Goal: Information Seeking & Learning: Learn about a topic

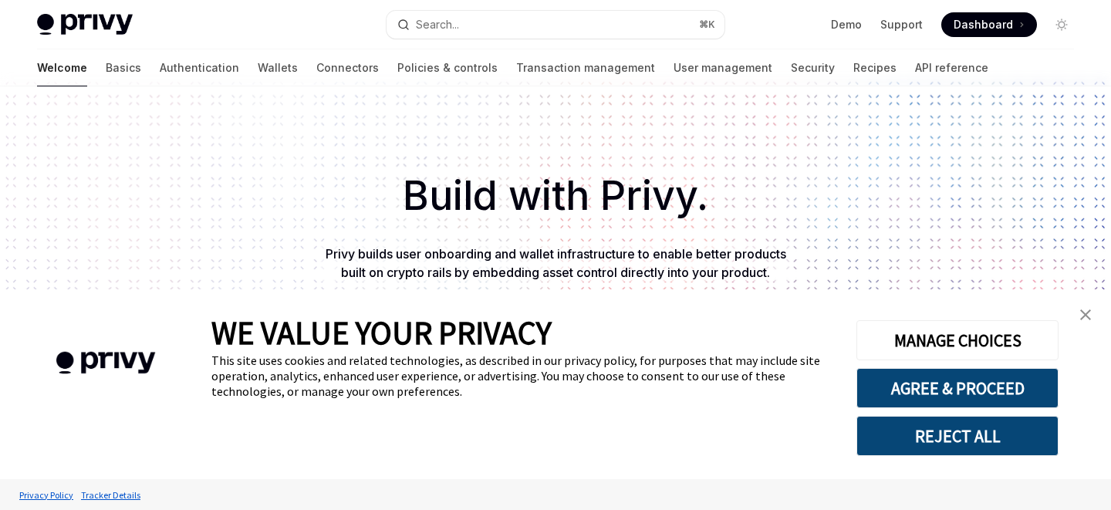
scroll to position [14, 0]
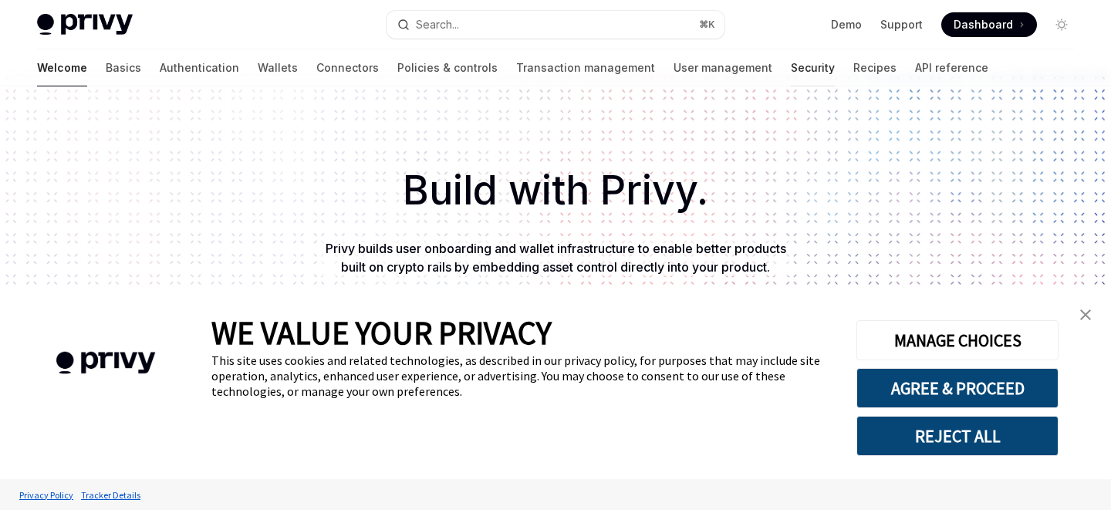
click at [791, 69] on link "Security" at bounding box center [813, 67] width 44 height 37
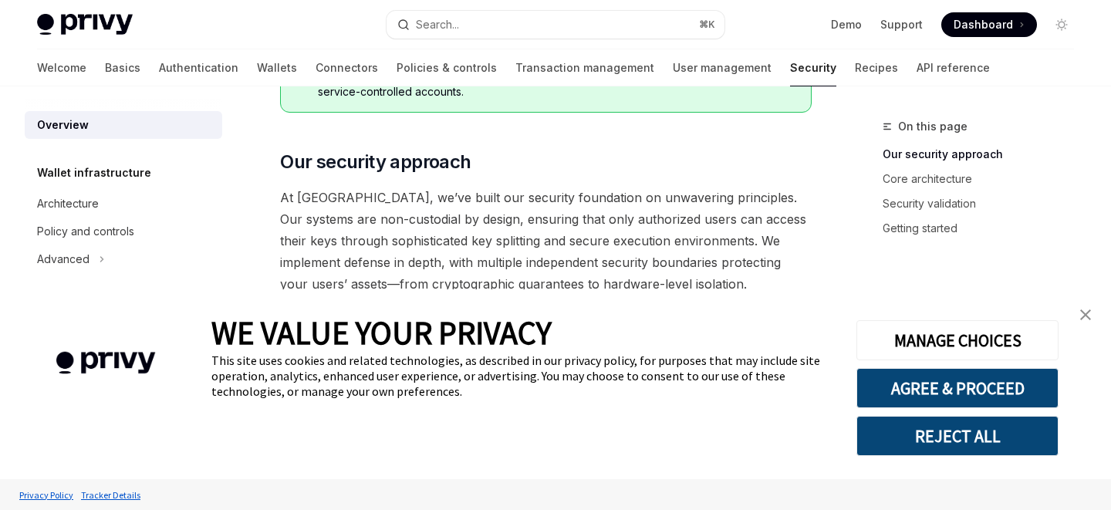
scroll to position [224, 0]
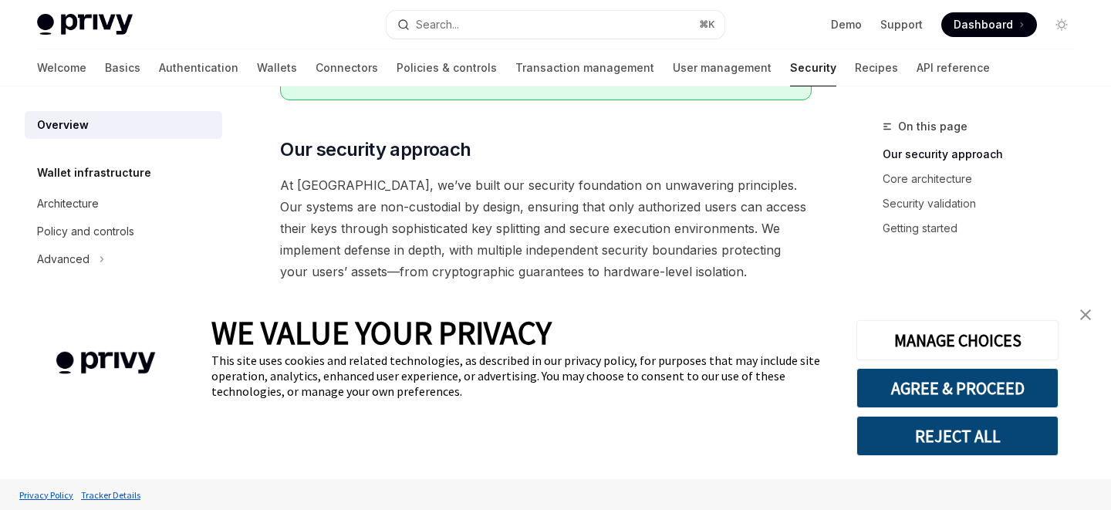
click at [1087, 316] on img "close banner" at bounding box center [1085, 314] width 11 height 11
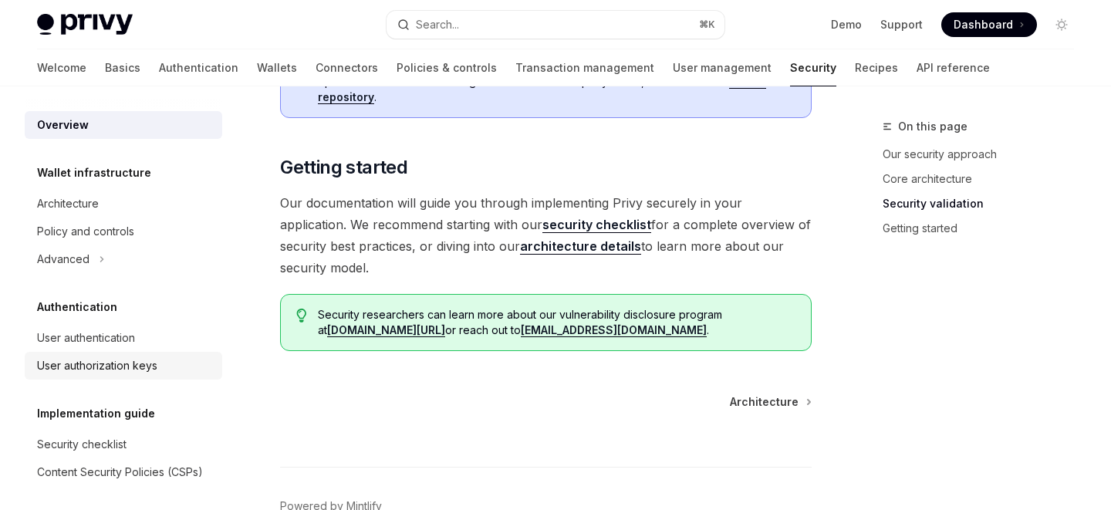
scroll to position [1227, 0]
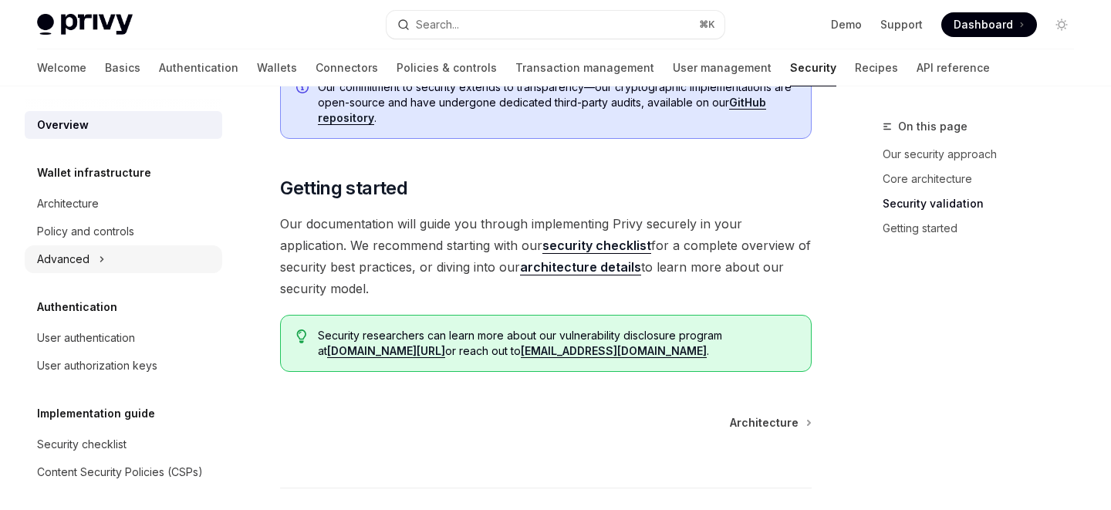
click at [93, 255] on button "Advanced" at bounding box center [124, 259] width 198 height 28
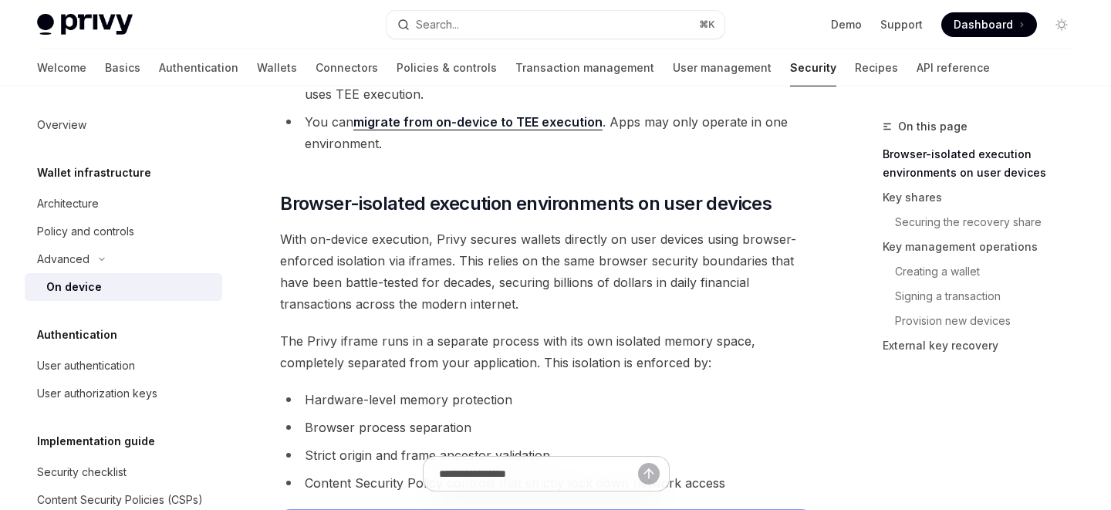
scroll to position [533, 0]
click at [123, 361] on div "User authentication" at bounding box center [86, 366] width 98 height 19
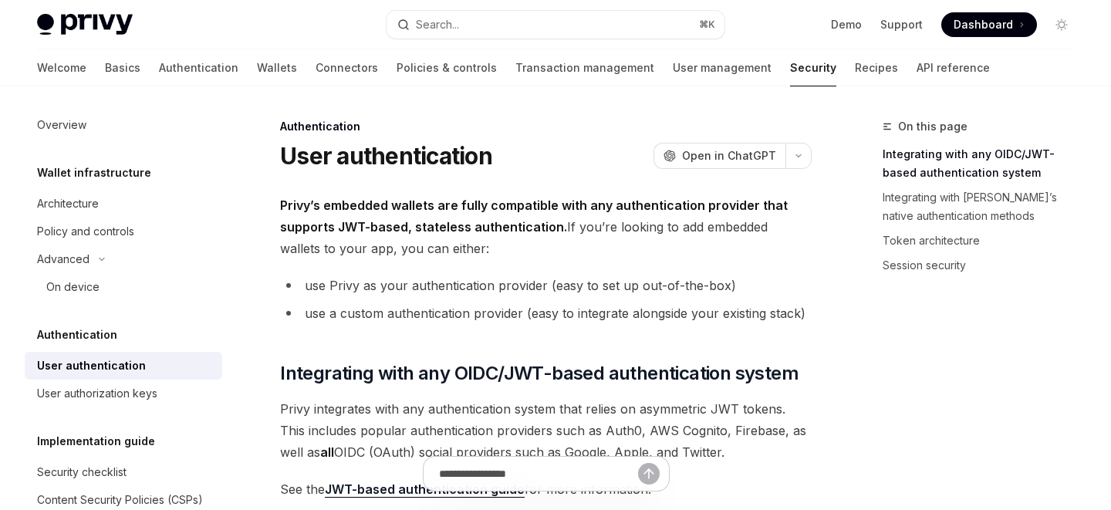
scroll to position [87, 0]
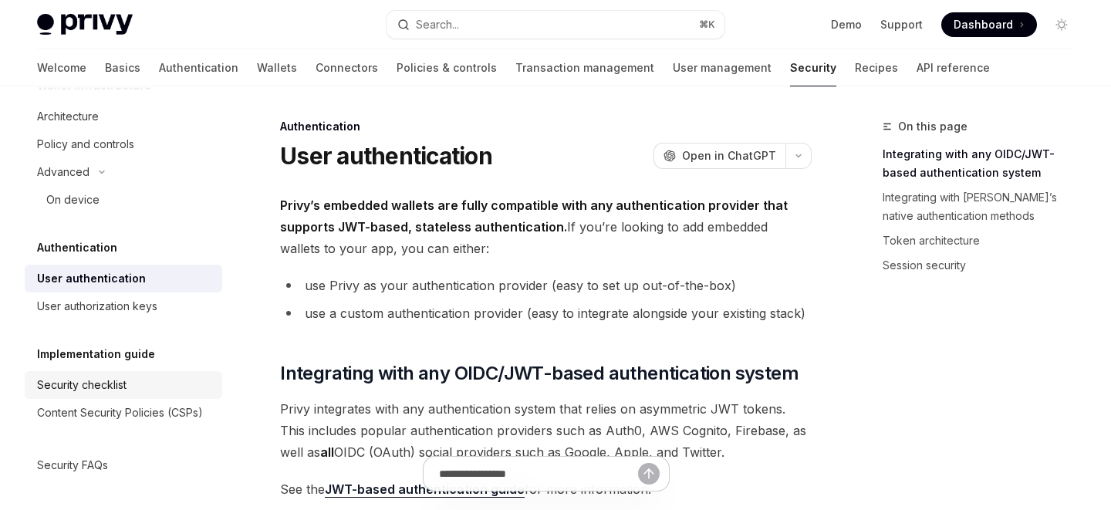
click at [109, 387] on div "Security checklist" at bounding box center [82, 385] width 90 height 19
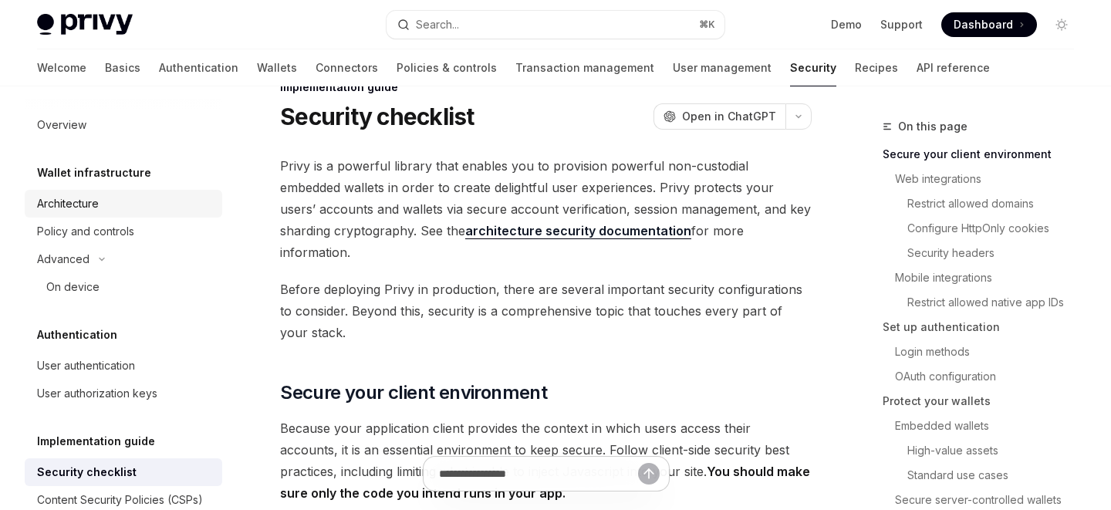
click at [118, 205] on div "Architecture" at bounding box center [125, 203] width 176 height 19
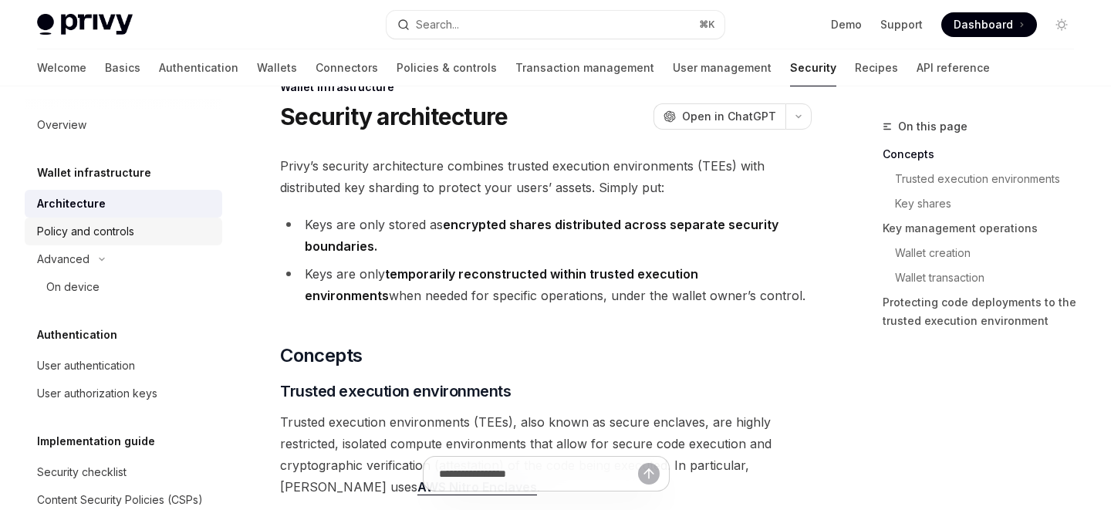
click at [120, 229] on div "Policy and controls" at bounding box center [85, 231] width 97 height 19
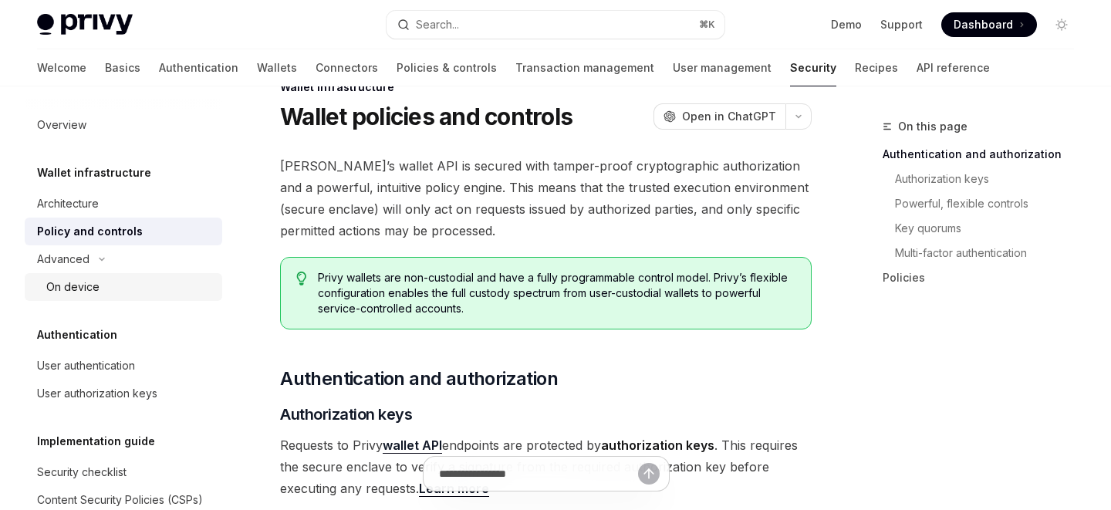
click at [93, 276] on link "On device" at bounding box center [124, 287] width 198 height 28
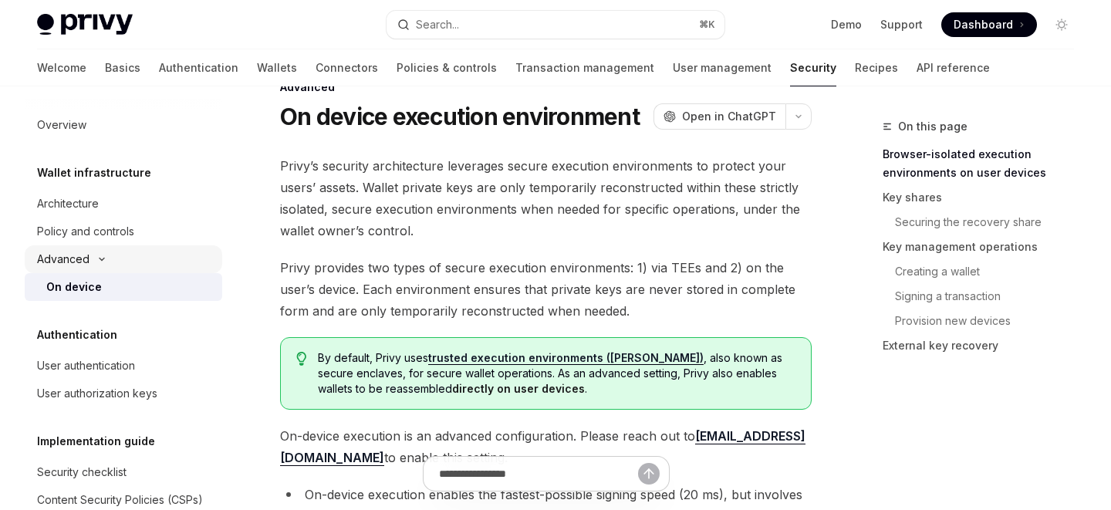
click at [97, 259] on icon "Toggle Advanced section" at bounding box center [102, 259] width 19 height 6
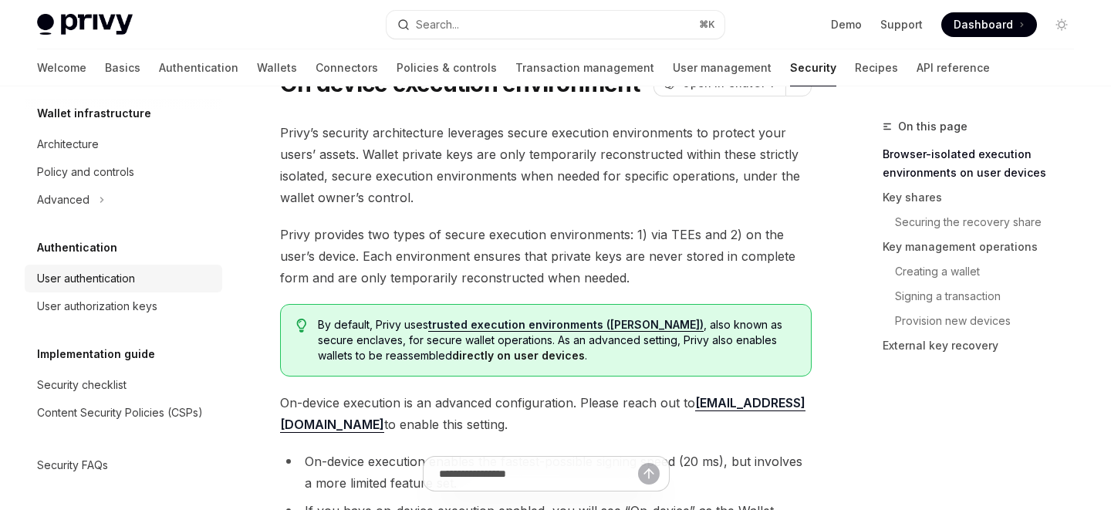
scroll to position [83, 0]
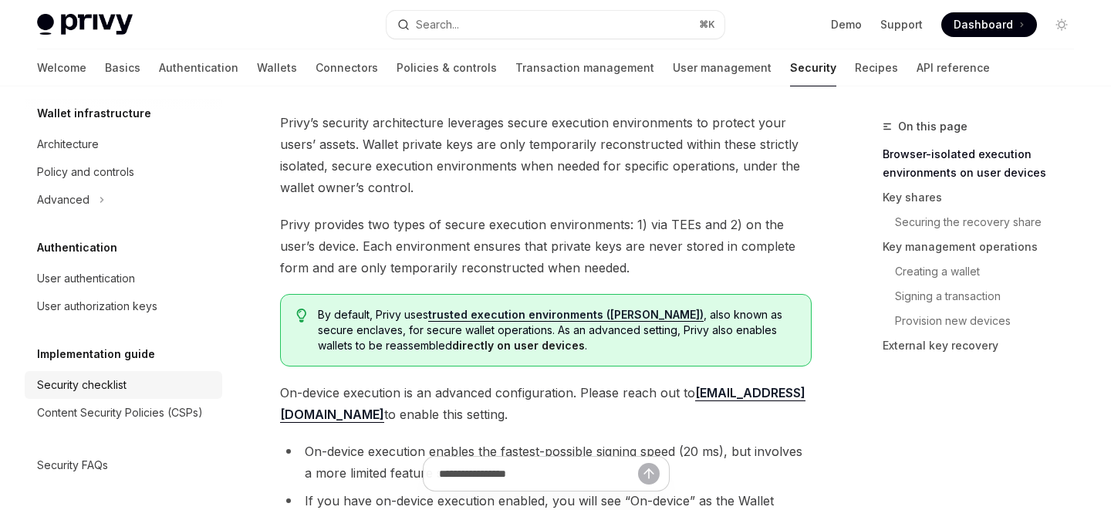
click at [112, 382] on div "Security checklist" at bounding box center [82, 385] width 90 height 19
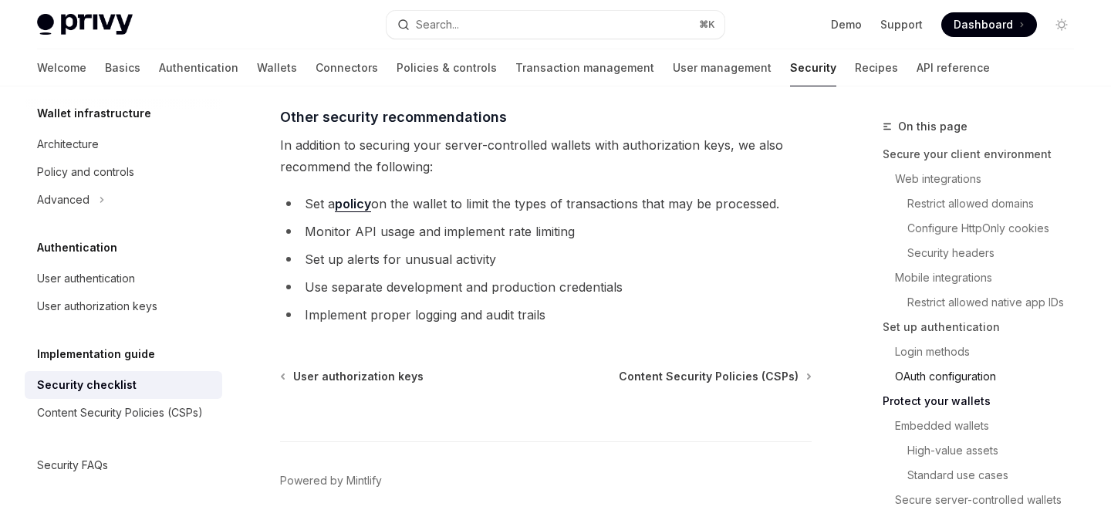
scroll to position [89, 0]
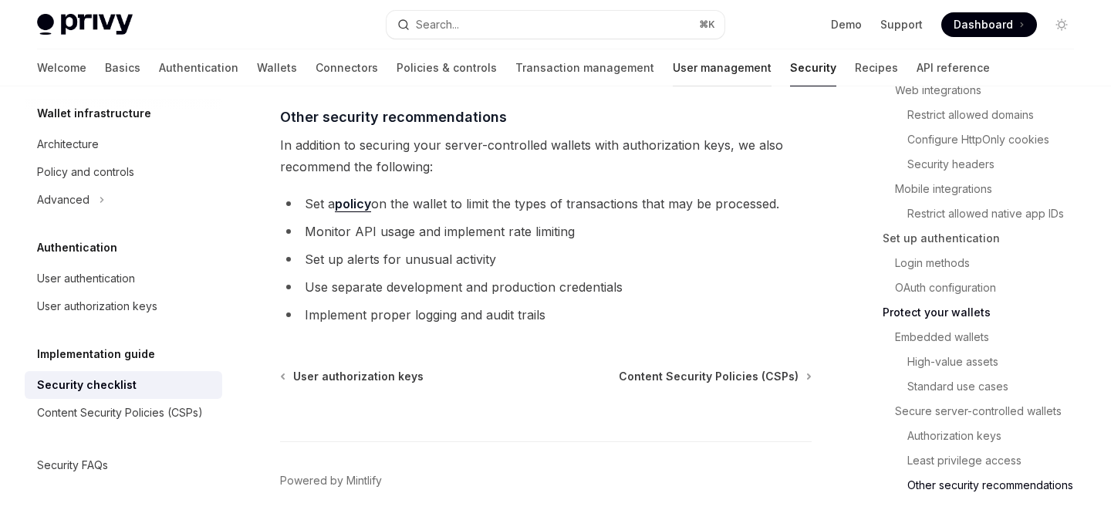
click at [673, 69] on link "User management" at bounding box center [722, 67] width 99 height 37
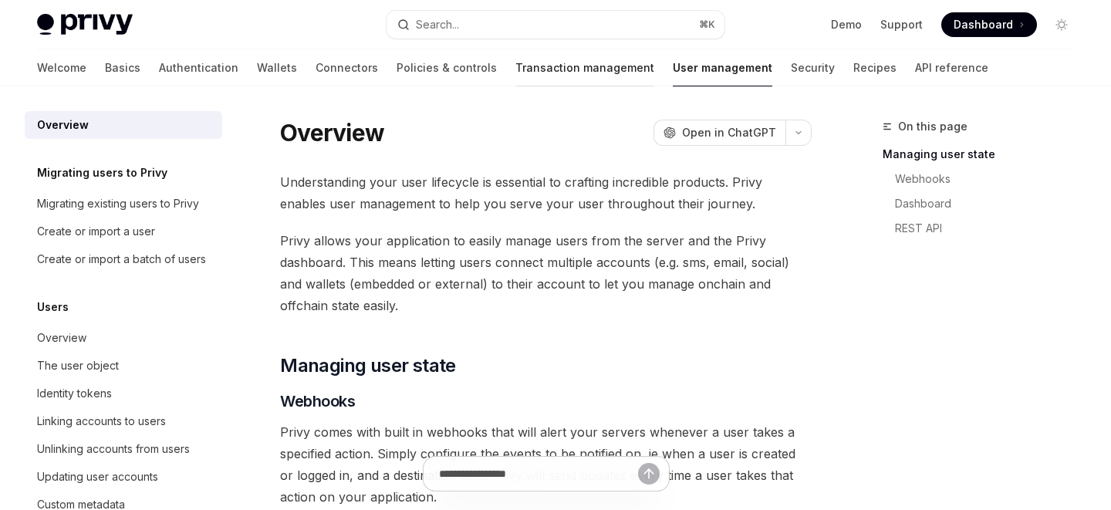
click at [528, 64] on link "Transaction management" at bounding box center [585, 67] width 139 height 37
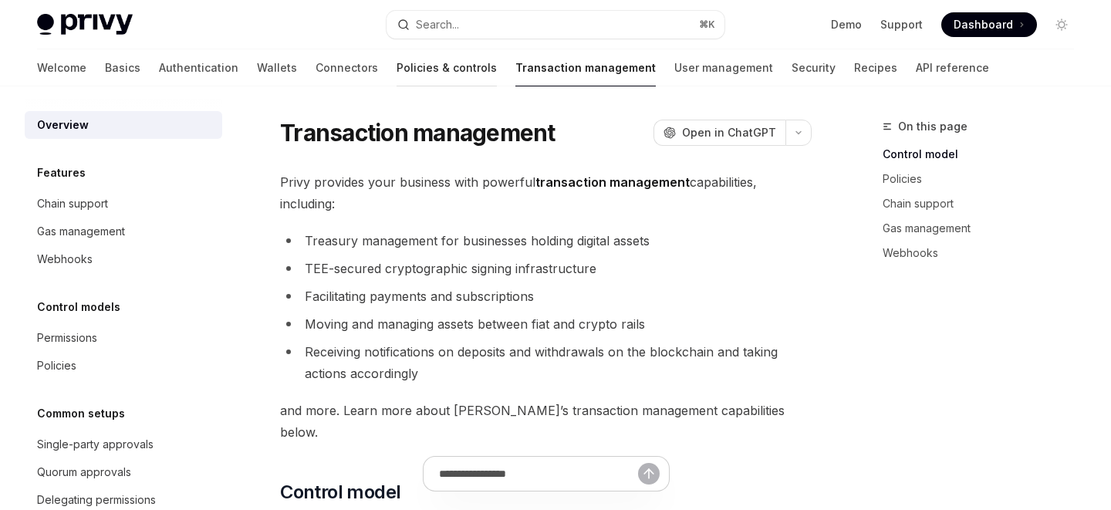
click at [397, 66] on link "Policies & controls" at bounding box center [447, 67] width 100 height 37
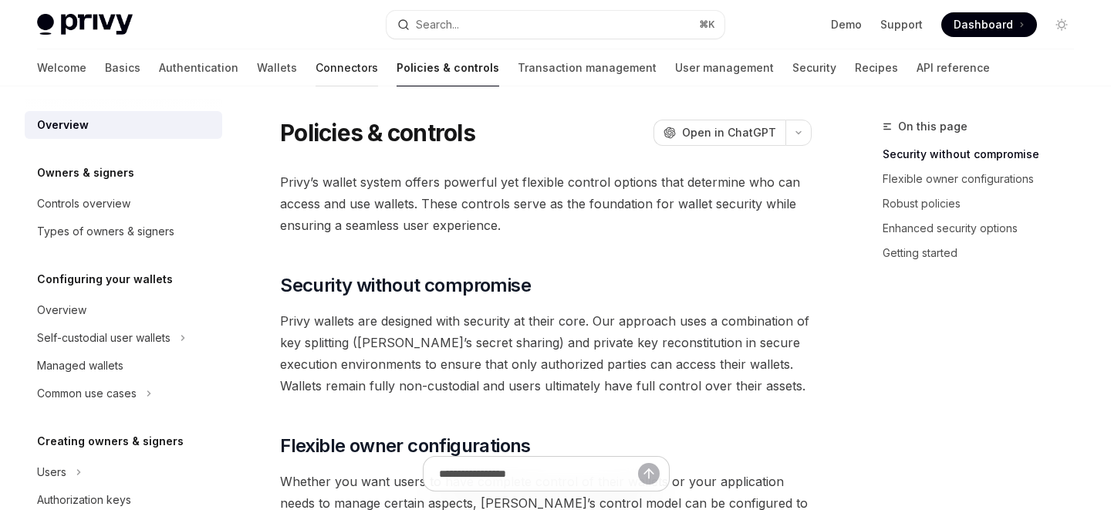
click at [316, 70] on link "Connectors" at bounding box center [347, 67] width 63 height 37
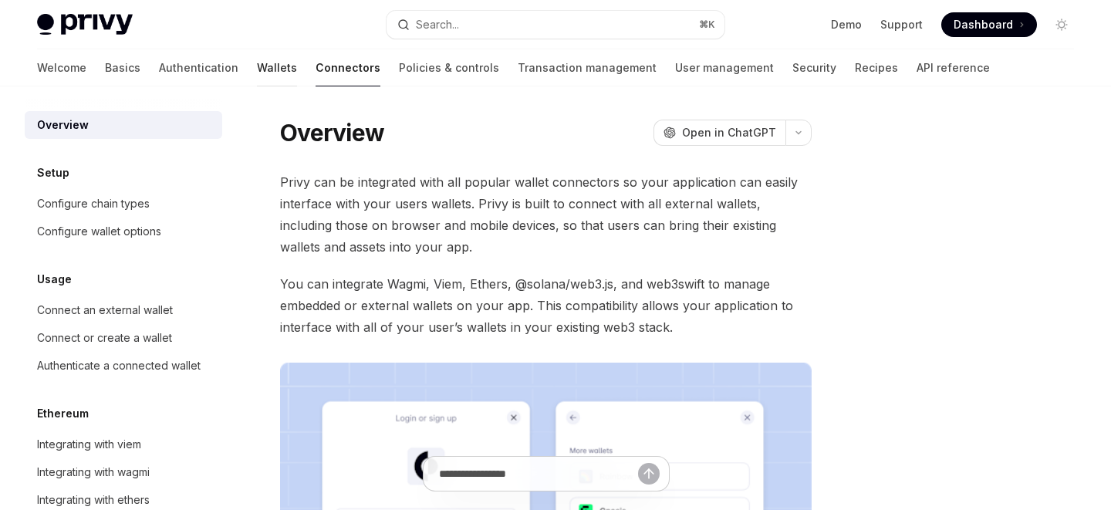
click at [257, 69] on link "Wallets" at bounding box center [277, 67] width 40 height 37
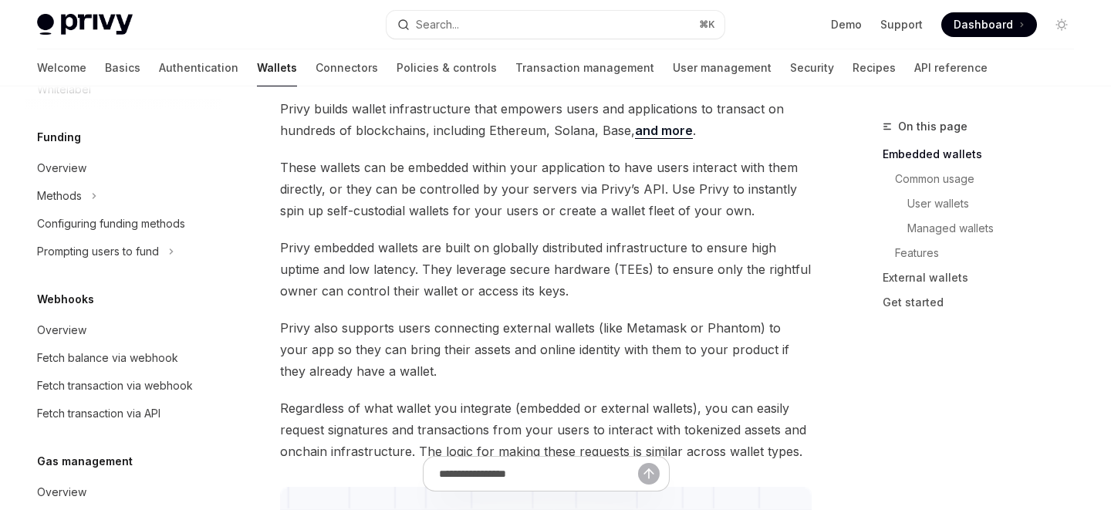
scroll to position [582, 0]
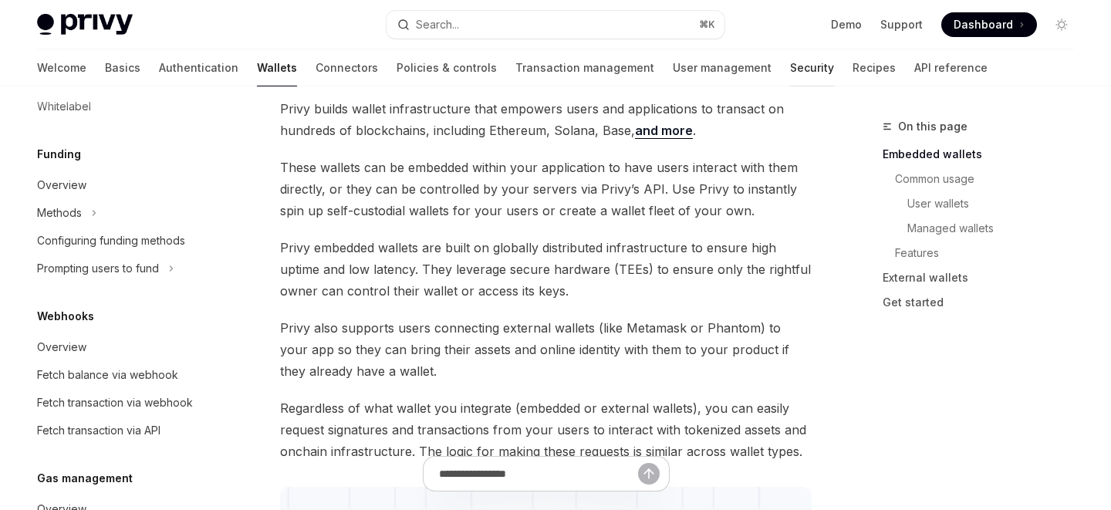
click at [790, 70] on link "Security" at bounding box center [812, 67] width 44 height 37
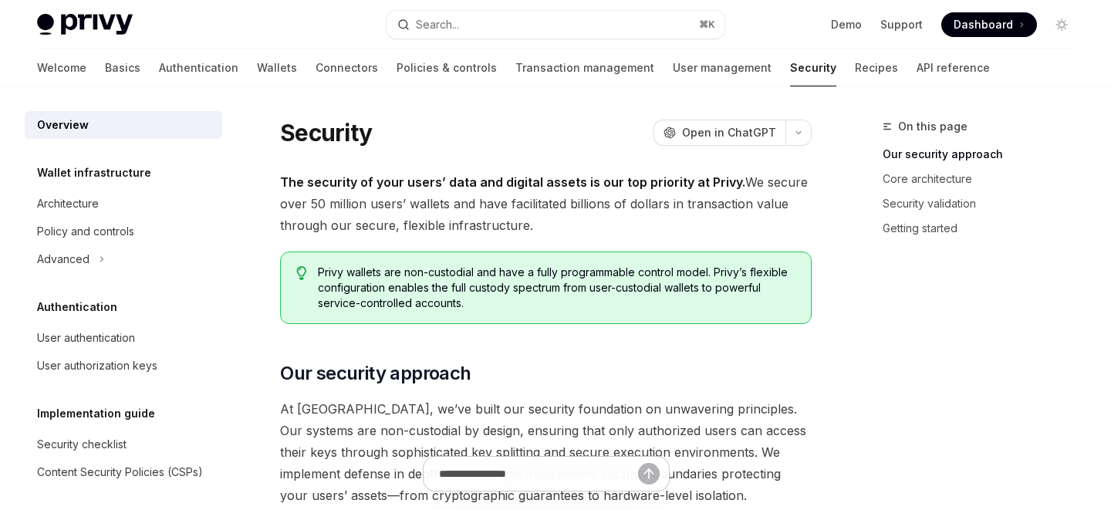
click at [790, 66] on link "Security" at bounding box center [813, 67] width 46 height 37
type textarea "*"
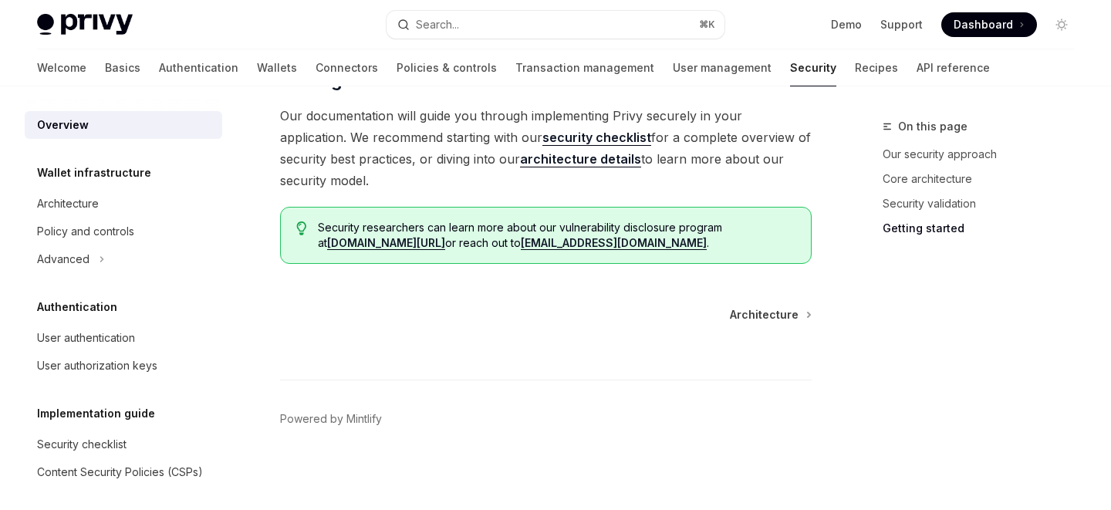
scroll to position [1338, 0]
